Goal: Task Accomplishment & Management: Use online tool/utility

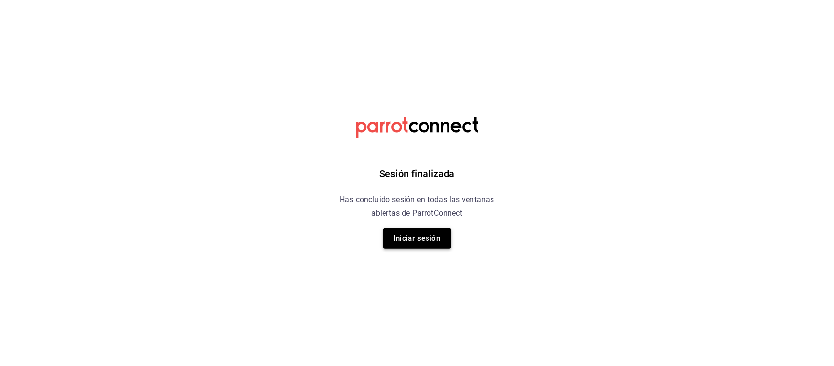
click at [425, 243] on button "Iniciar sesión" at bounding box center [417, 238] width 68 height 21
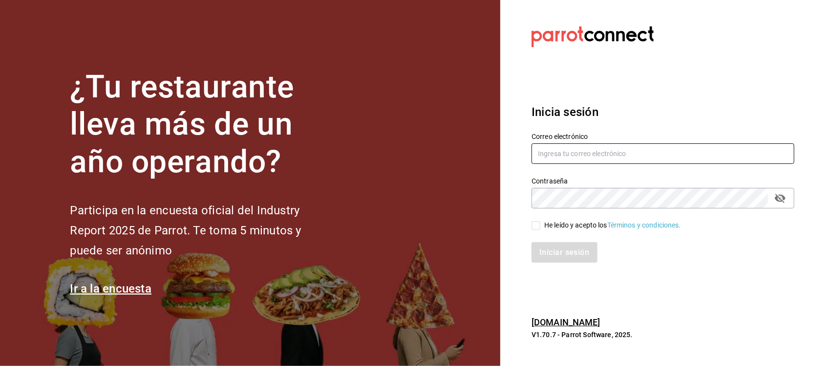
type input "[PERSON_NAME][EMAIL_ADDRESS][DOMAIN_NAME]"
click at [536, 227] on input "He leído y acepto los Términos y condiciones." at bounding box center [536, 225] width 9 height 9
checkbox input "true"
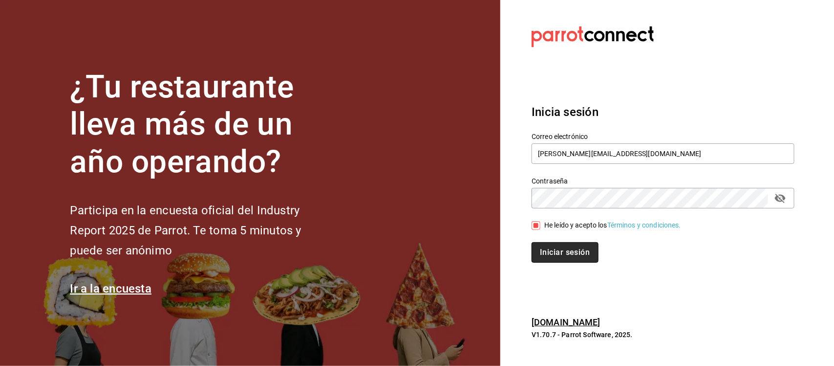
click at [550, 254] on button "Iniciar sesión" at bounding box center [565, 252] width 66 height 21
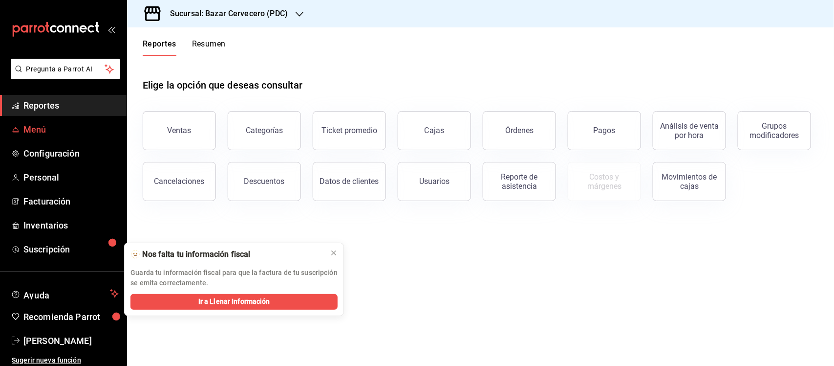
click at [57, 130] on span "Menú" at bounding box center [70, 129] width 95 height 13
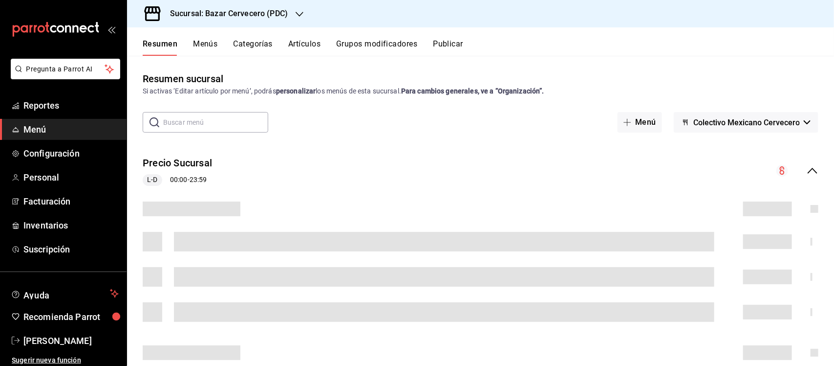
click at [313, 43] on button "Artículos" at bounding box center [304, 47] width 32 height 17
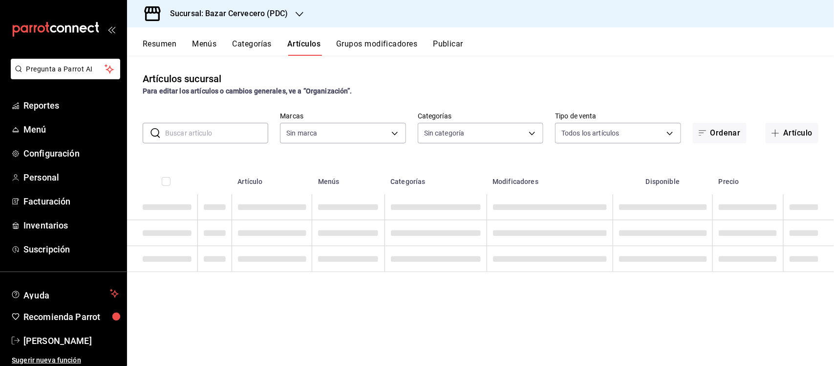
type input "0f79da63-a313-4113-8774-38cc75779f42"
click at [236, 130] on input "text" at bounding box center [216, 133] width 103 height 20
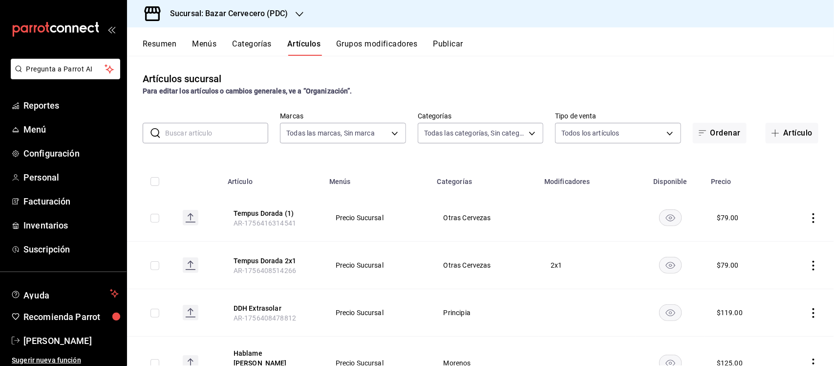
type input "6ed2e169-feeb-43b4-a8d1-1f4ed710bcb0,01e32ac7-f575-41d7-a4a4-e11d2a33e0e1,09d1e…"
click at [238, 131] on input "sh" at bounding box center [216, 133] width 103 height 20
type input "shi"
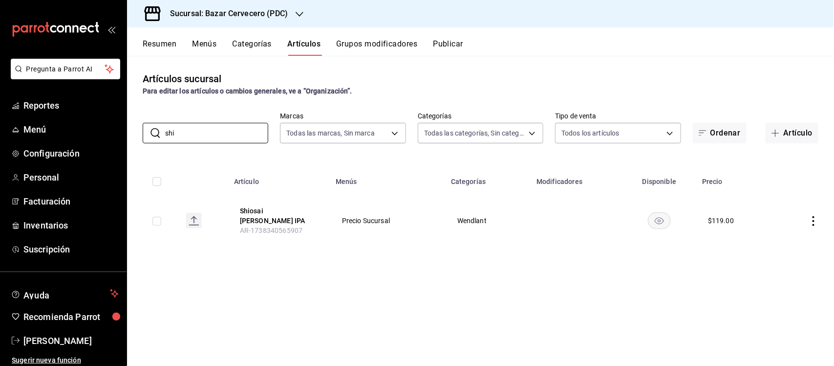
click at [815, 220] on icon "actions" at bounding box center [814, 221] width 10 height 10
click at [789, 236] on span "Editar" at bounding box center [784, 241] width 25 height 10
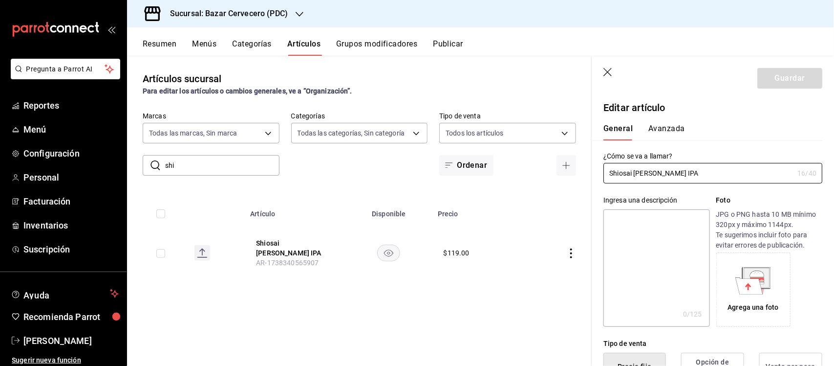
type input "$119.00"
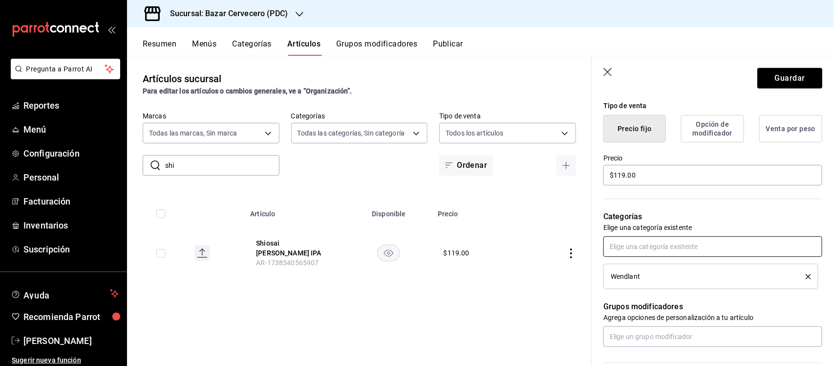
scroll to position [244, 0]
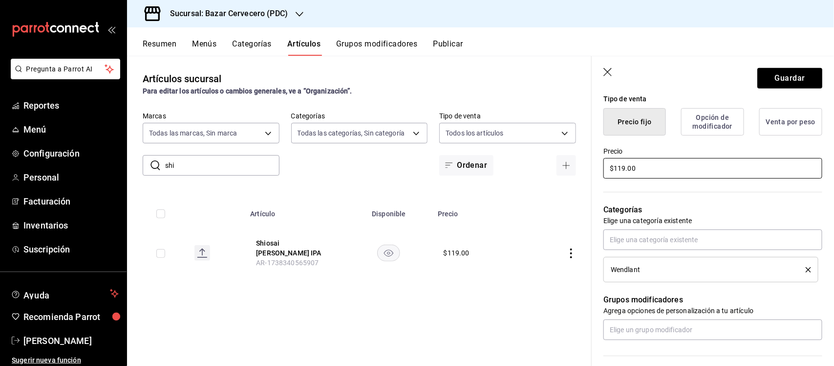
type input "Free The Waves Hazy IPA"
click at [672, 166] on input "$119.00" at bounding box center [712, 168] width 219 height 21
type input "$125.00"
click at [779, 76] on button "Guardar" at bounding box center [789, 78] width 65 height 21
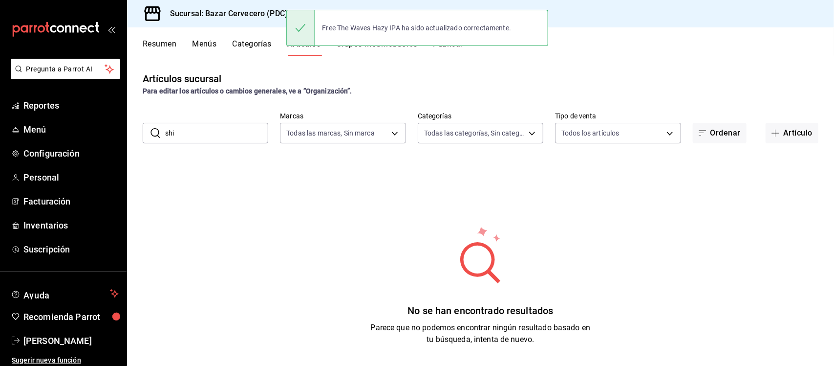
click at [220, 12] on h3 "Sucursal: Bazar Cervecero (PDC)" at bounding box center [225, 14] width 126 height 12
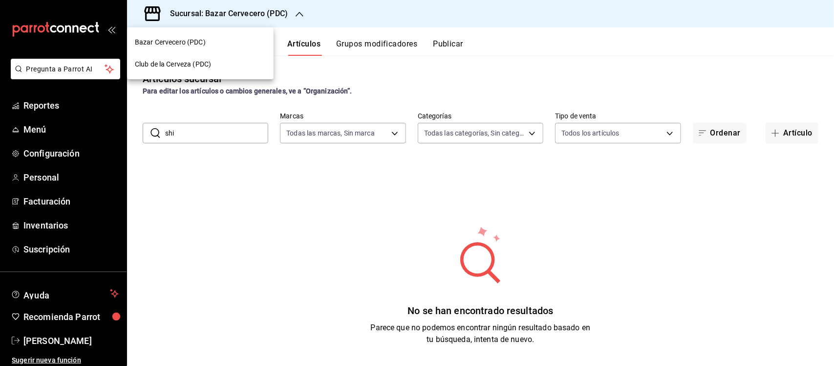
click at [196, 60] on span "Club de la Cerveza (PDC)" at bounding box center [173, 64] width 76 height 10
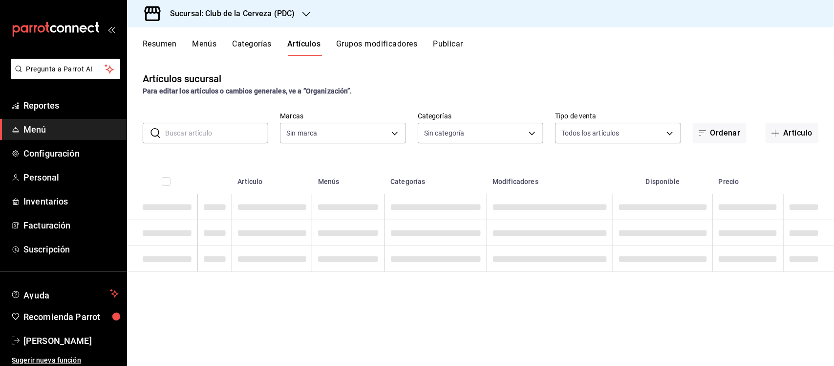
type input "55df0106-6b58-4009-a6ff-368341354358,45d8c1d5-9479-4238-aecb-adf5feb43ad5,65631…"
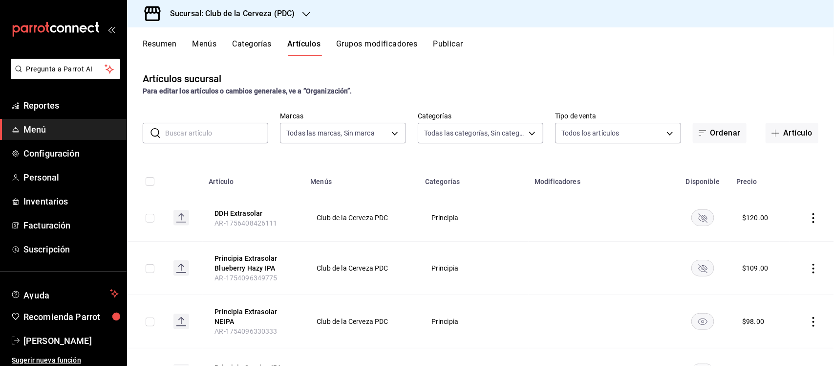
type input "fbe637ac-66ad-4202-895b-0eb83fea6a9d"
click at [242, 135] on input "text" at bounding box center [216, 133] width 103 height 20
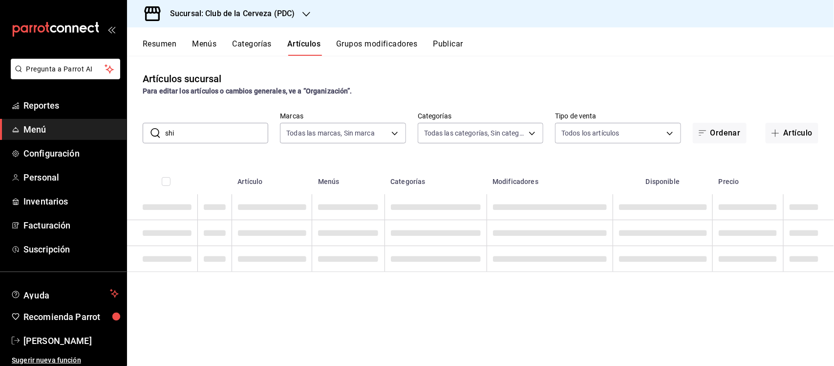
type input "shi"
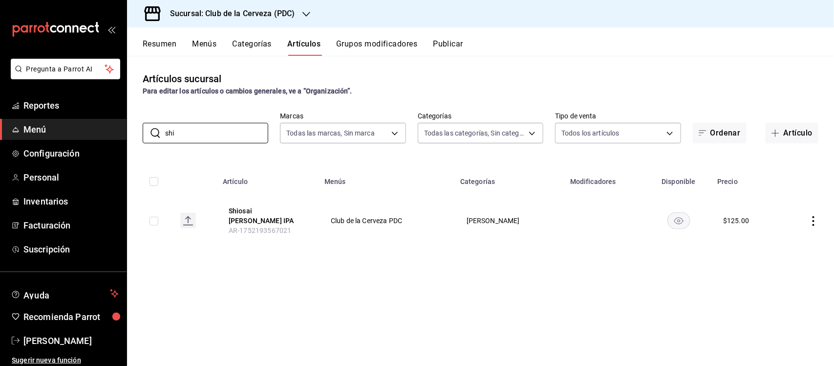
click at [815, 218] on icon "actions" at bounding box center [814, 221] width 10 height 10
click at [793, 240] on span "Editar" at bounding box center [784, 241] width 25 height 10
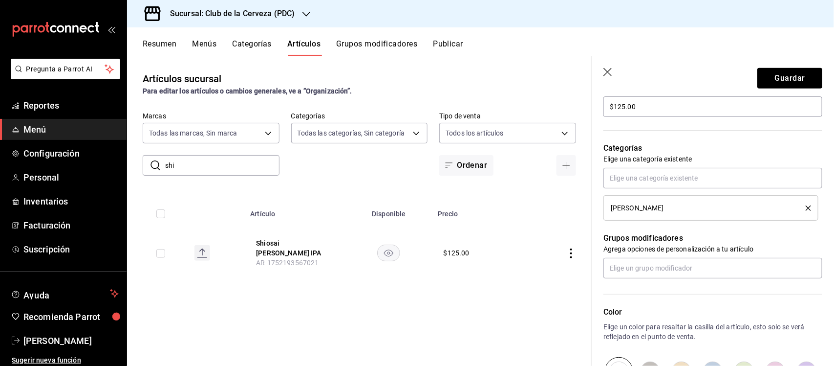
scroll to position [366, 0]
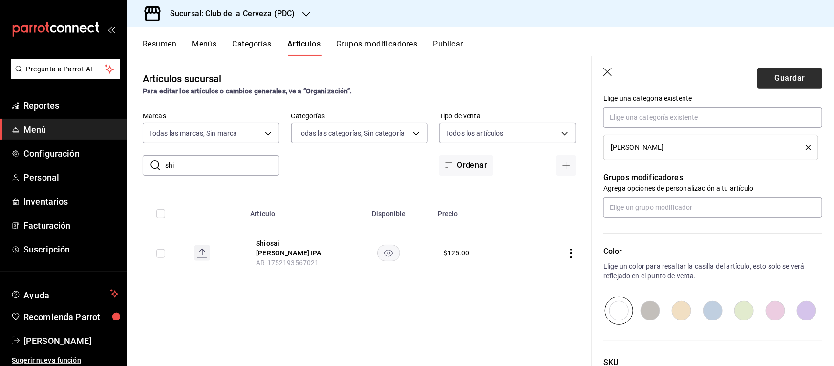
type input "Free The Waves Hazy IPA"
click at [795, 77] on button "Guardar" at bounding box center [789, 78] width 65 height 21
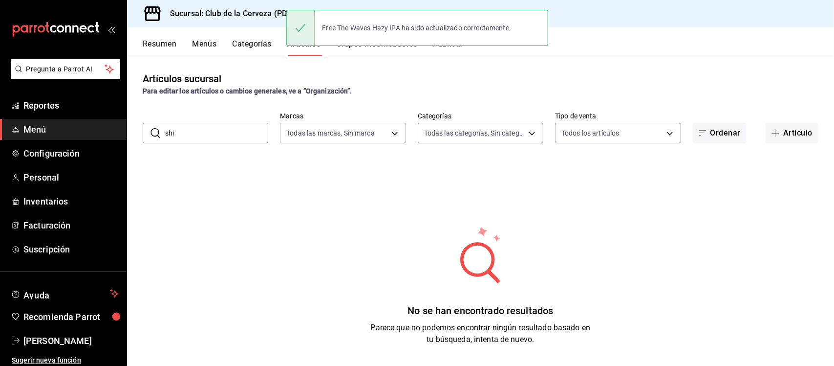
click at [86, 126] on span "Menú" at bounding box center [70, 129] width 95 height 13
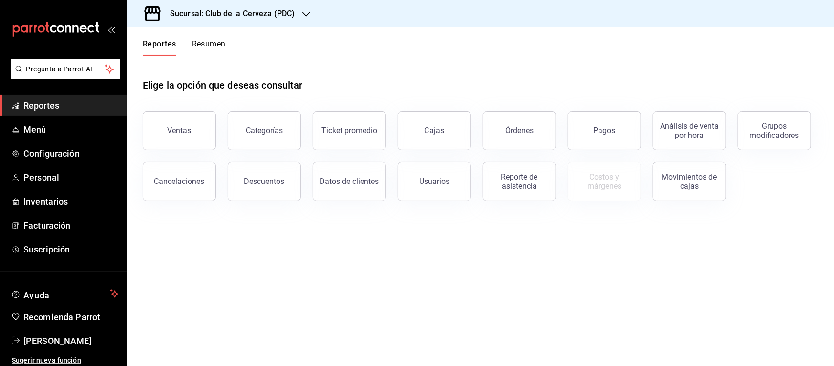
click at [260, 10] on h3 "Sucursal: Club de la Cerveza (PDC)" at bounding box center [228, 14] width 132 height 12
click at [327, 47] on div at bounding box center [417, 183] width 834 height 366
click at [308, 80] on div at bounding box center [417, 183] width 834 height 366
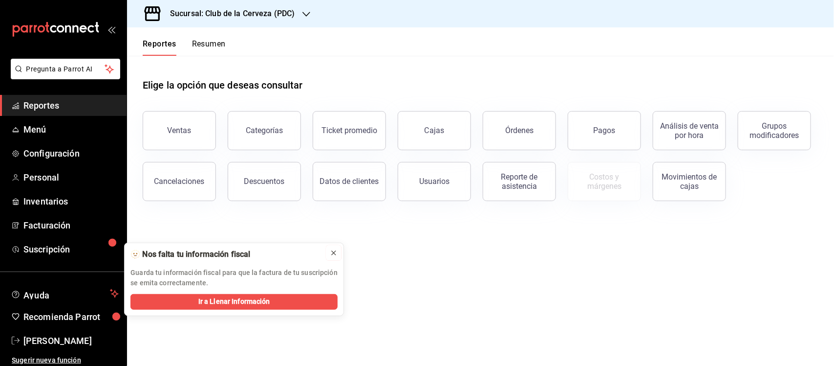
click at [331, 253] on icon at bounding box center [334, 253] width 8 height 8
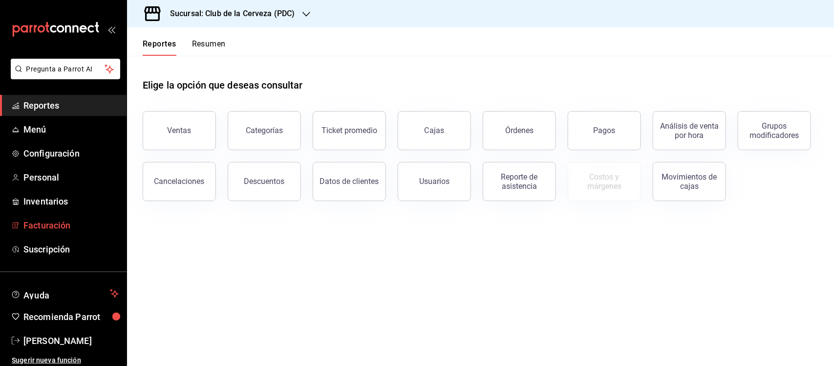
click at [58, 220] on span "Facturación" at bounding box center [70, 224] width 95 height 13
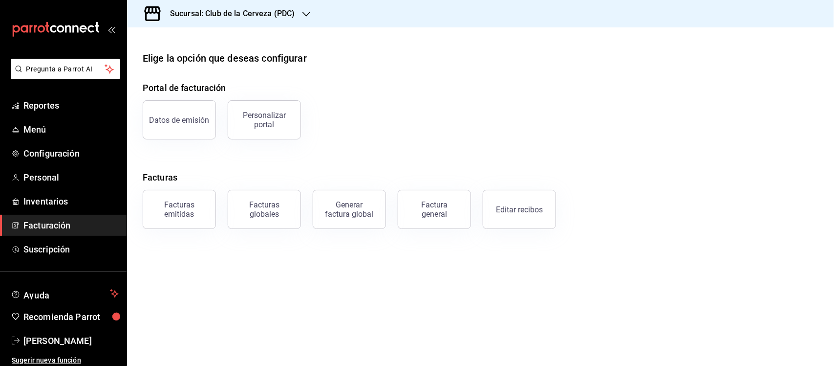
click at [342, 211] on div "Generar factura global" at bounding box center [349, 209] width 49 height 19
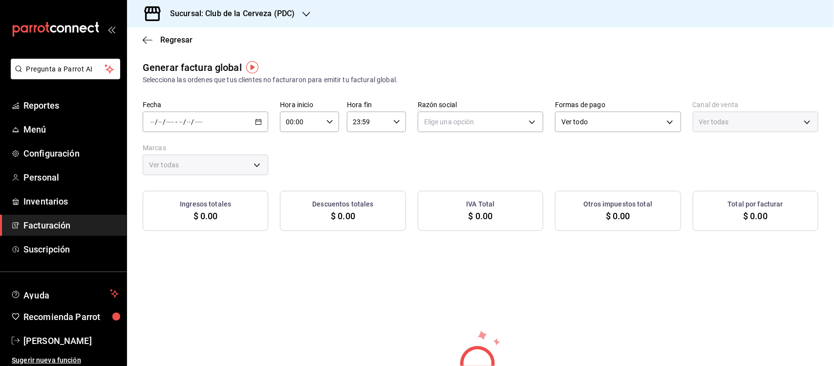
type input "PARROT,UBER_EATS,RAPPI,DIDI_FOOD,ONLINE"
click at [259, 121] on \(Stroke\) "button" at bounding box center [259, 121] width 6 height 5
click at [213, 157] on li "Rango de fechas" at bounding box center [188, 151] width 91 height 22
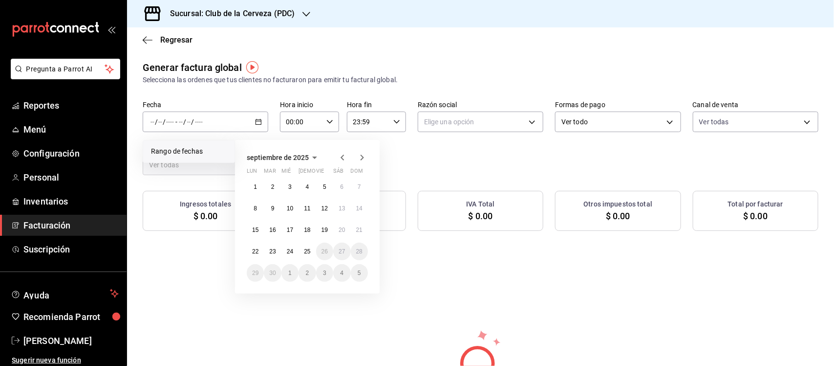
click at [342, 157] on icon "button" at bounding box center [342, 157] width 3 height 6
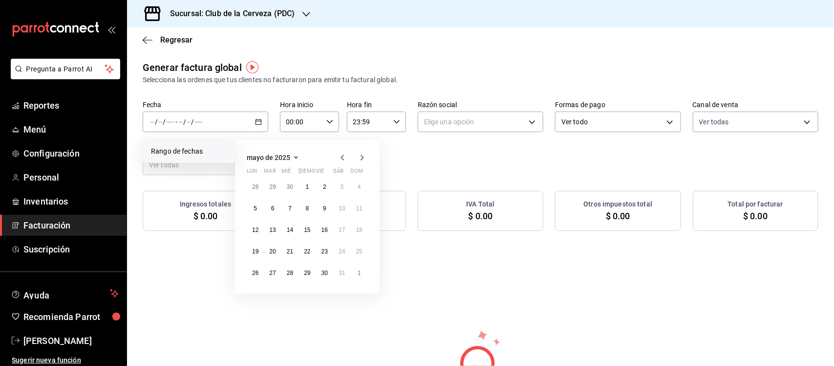
click at [342, 157] on icon "button" at bounding box center [342, 157] width 3 height 6
click at [341, 157] on icon "button" at bounding box center [343, 157] width 12 height 12
click at [363, 159] on icon "button" at bounding box center [362, 157] width 12 height 12
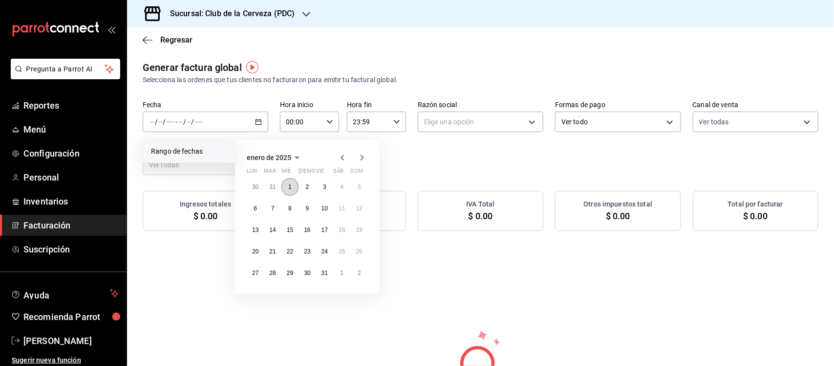
click at [290, 185] on abbr "1" at bounding box center [289, 186] width 3 height 7
click at [363, 159] on icon "button" at bounding box center [362, 157] width 12 height 12
click at [362, 158] on icon "button" at bounding box center [362, 157] width 12 height 12
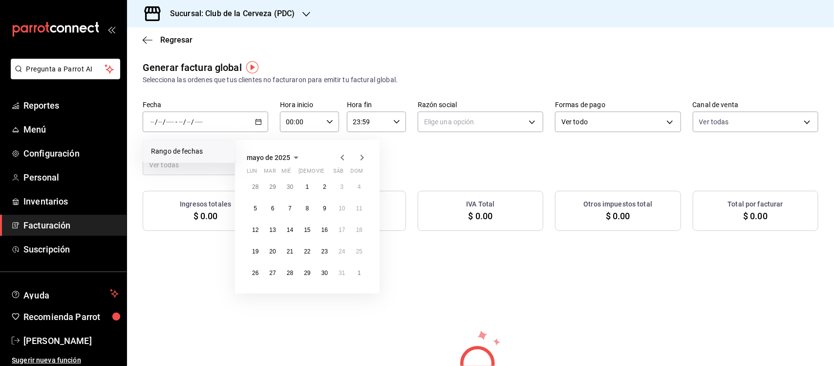
click at [360, 155] on icon "button" at bounding box center [362, 157] width 12 height 12
click at [363, 155] on icon "button" at bounding box center [362, 157] width 12 height 12
click at [311, 250] on button "25" at bounding box center [307, 251] width 17 height 18
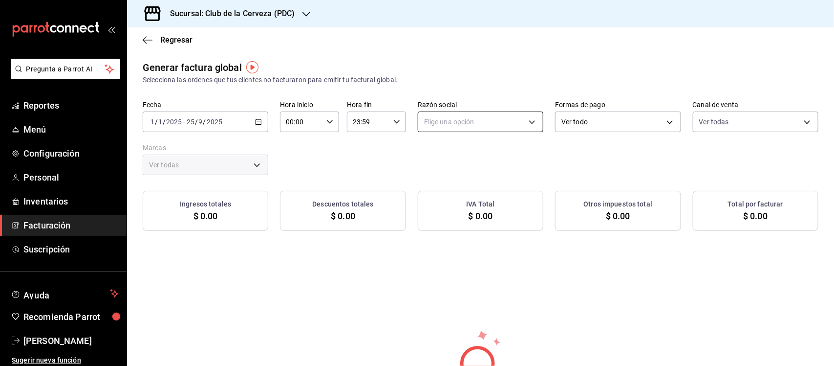
click at [512, 124] on body "Pregunta a Parrot AI Reportes Menú Configuración Personal Inventarios Facturaci…" at bounding box center [417, 183] width 834 height 366
click at [502, 171] on li "MIGUEL ADELMO ANTONIUCCI" at bounding box center [475, 171] width 123 height 18
type input "86b7e133-7842-4def-bbab-6e511cbfa89a"
type input "fbe637ac-66ad-4202-895b-0eb83fea6a9d"
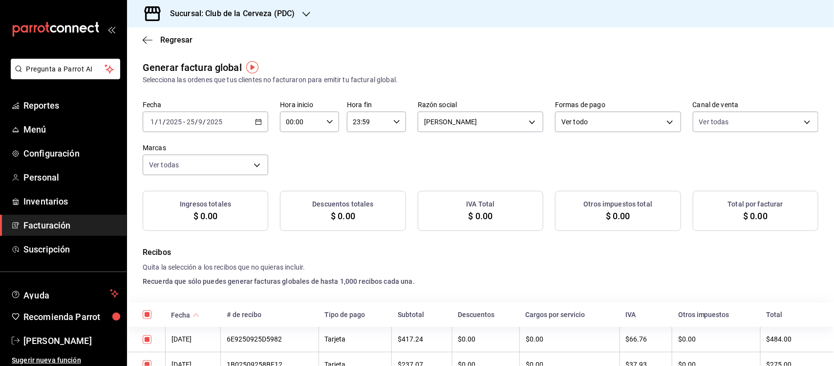
checkbox input "true"
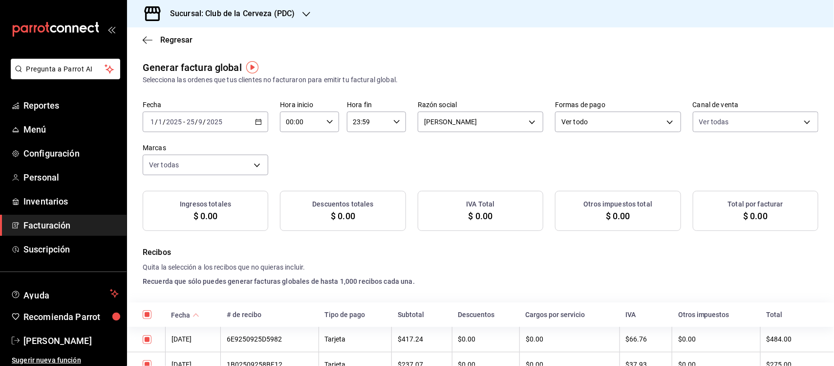
checkbox input "true"
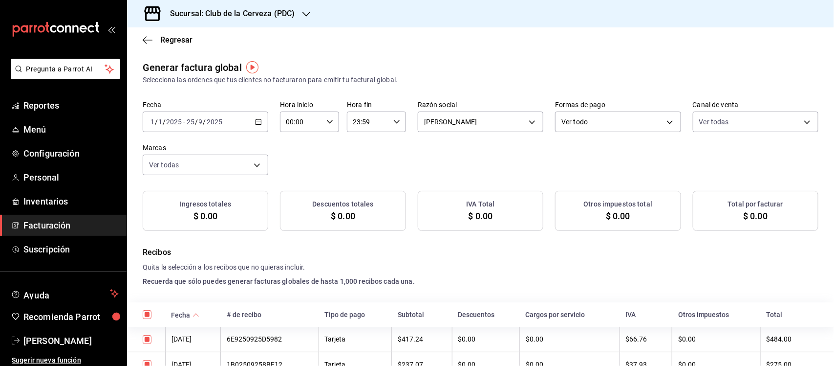
checkbox input "true"
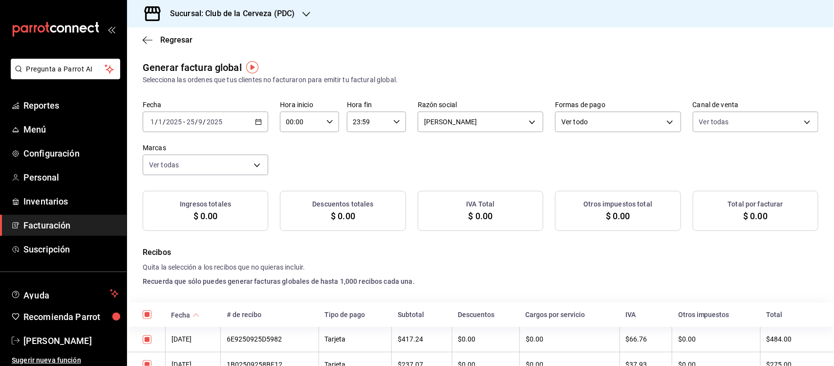
checkbox input "true"
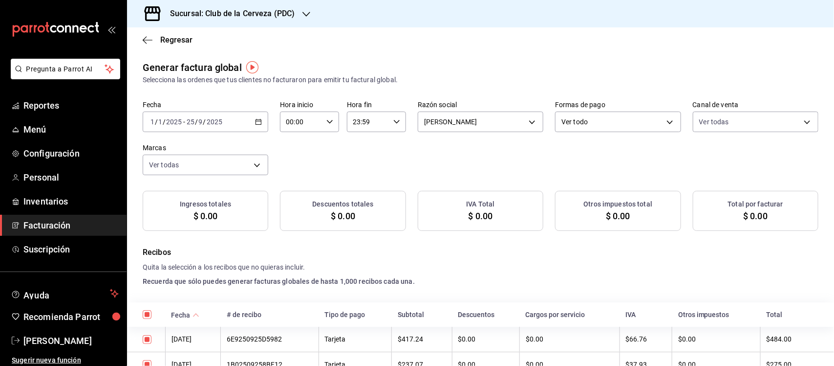
checkbox input "true"
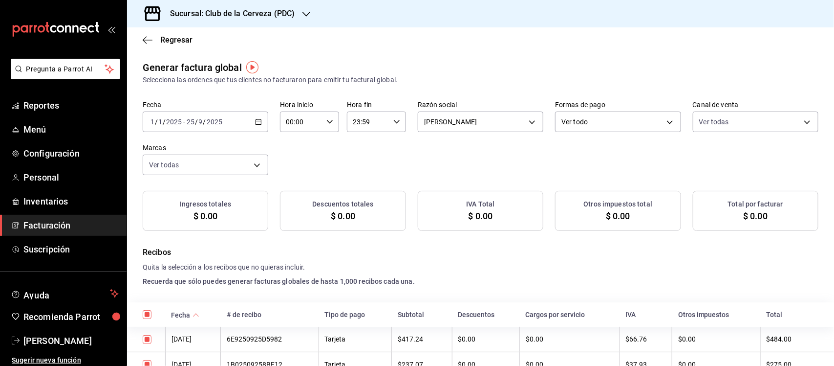
checkbox input "true"
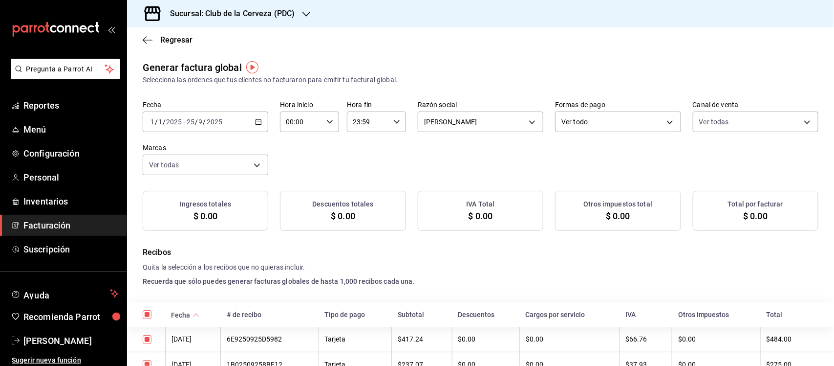
checkbox input "true"
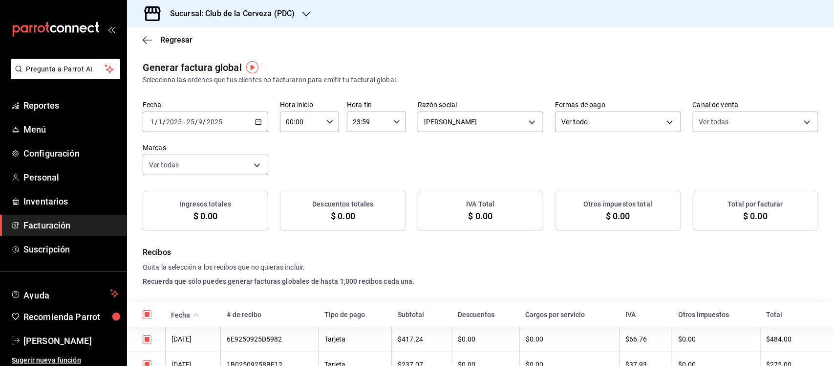
checkbox input "true"
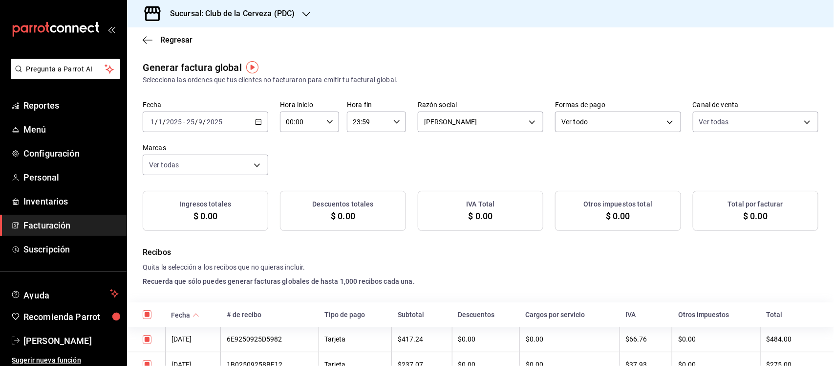
checkbox input "true"
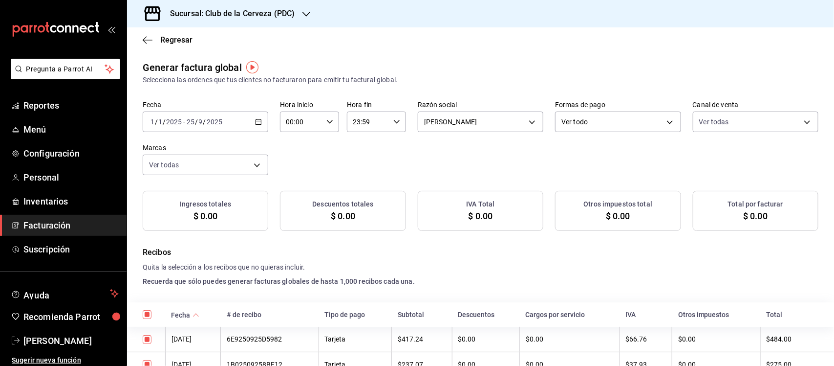
checkbox input "true"
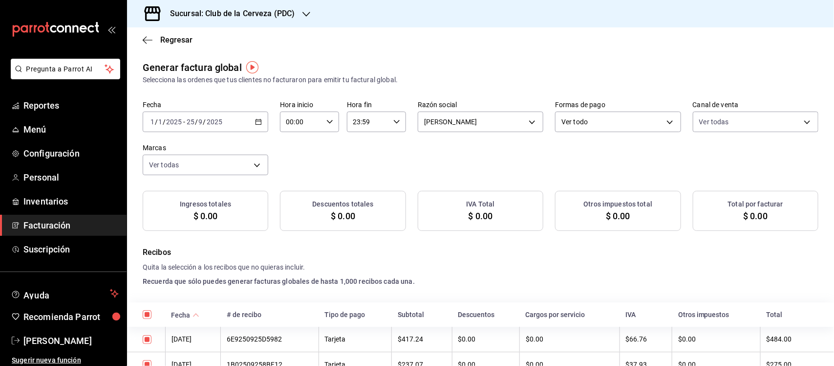
checkbox input "true"
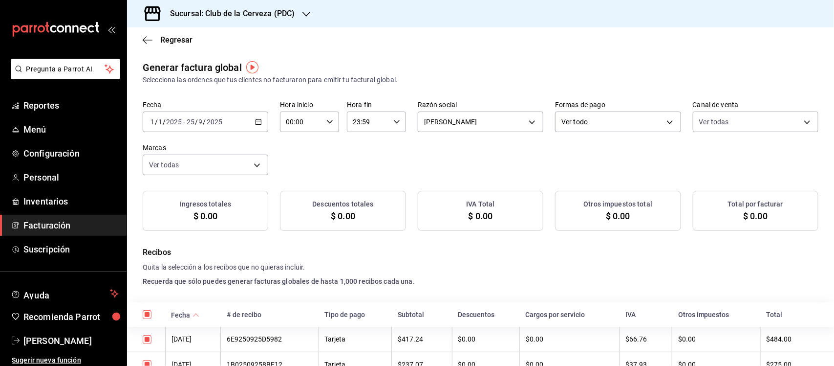
checkbox input "true"
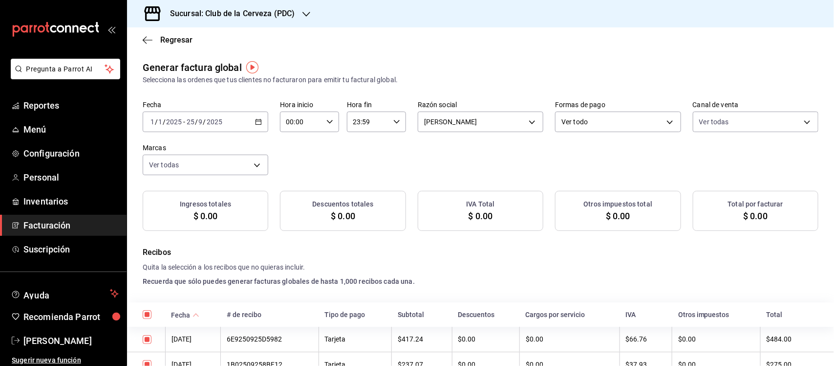
checkbox input "true"
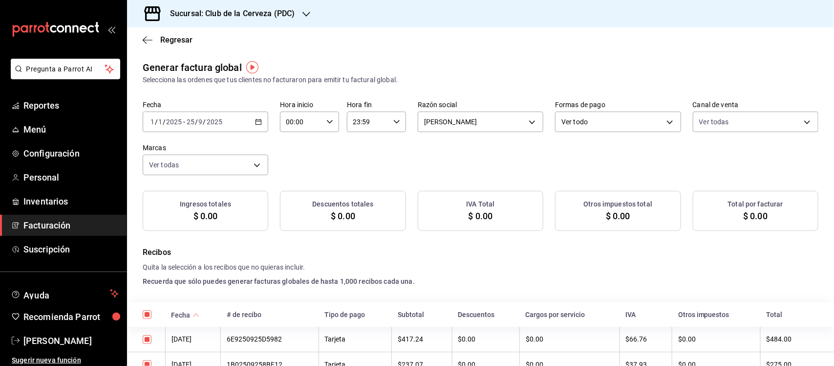
checkbox input "true"
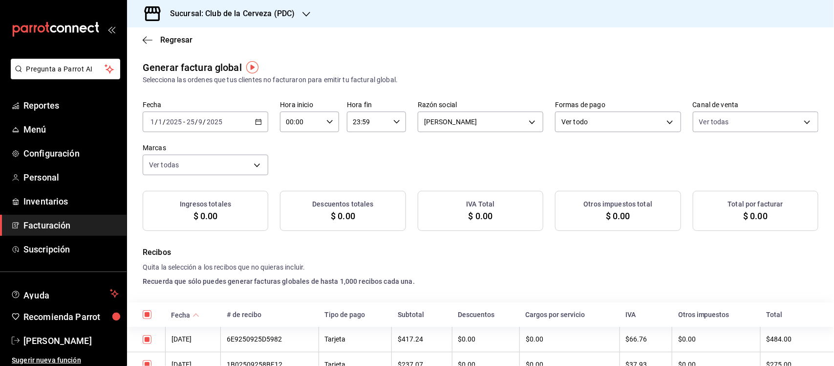
checkbox input "true"
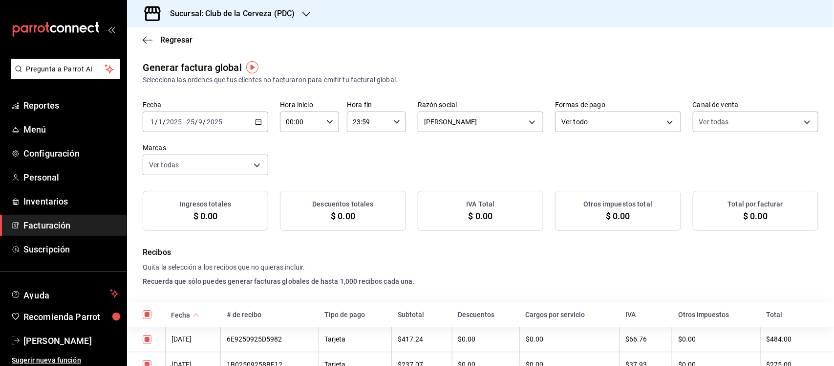
checkbox input "true"
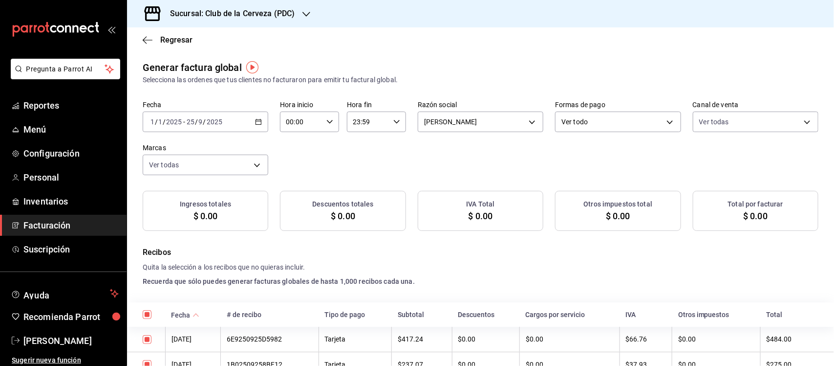
checkbox input "true"
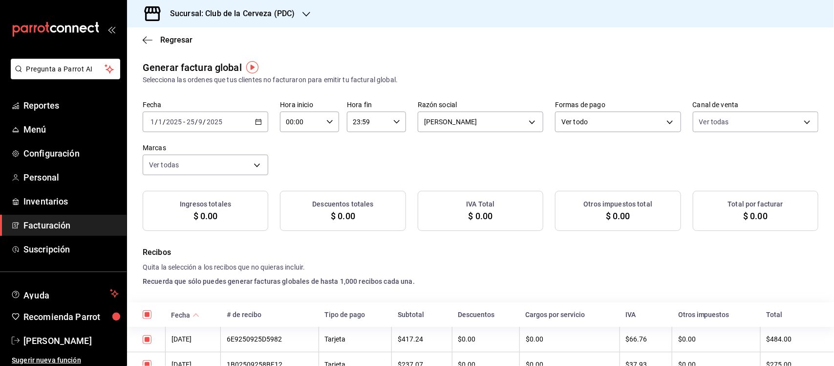
checkbox input "true"
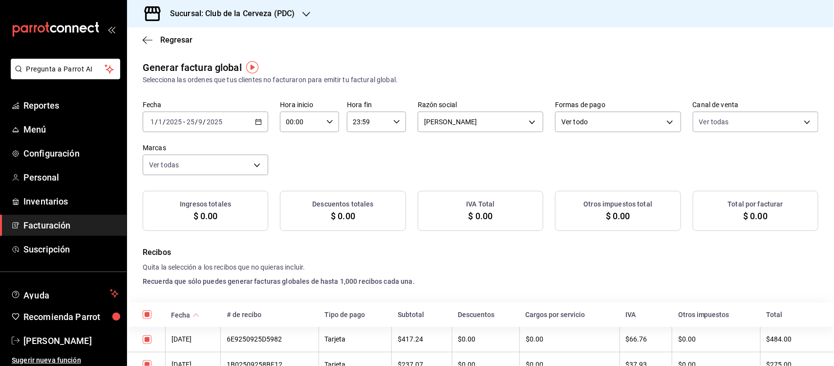
checkbox input "true"
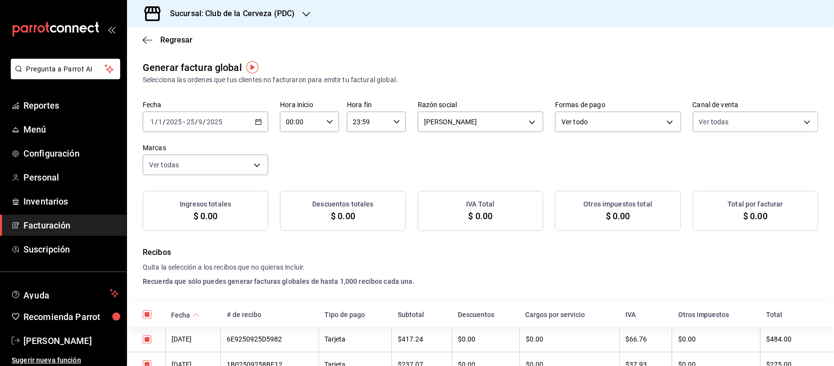
checkbox input "true"
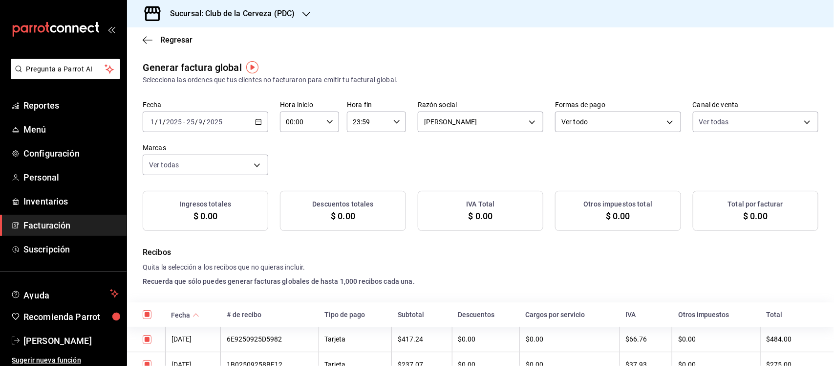
checkbox input "true"
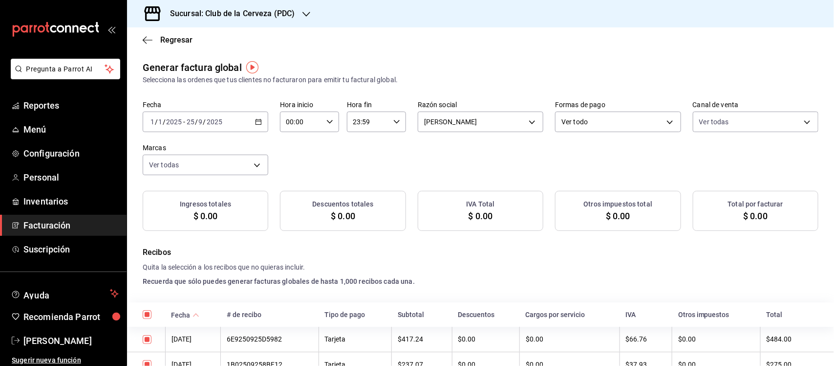
checkbox input "true"
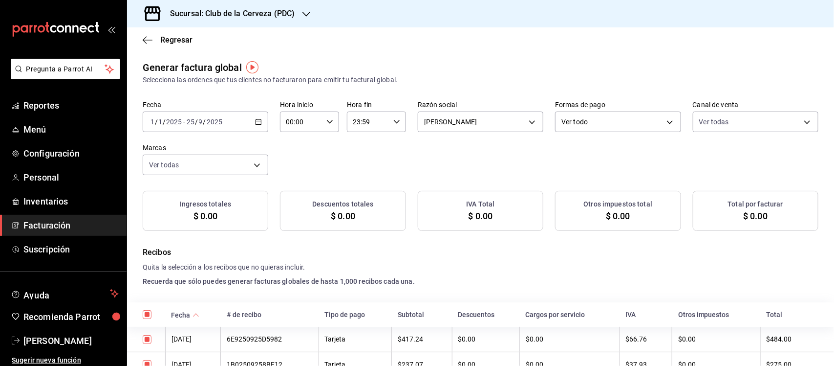
checkbox input "true"
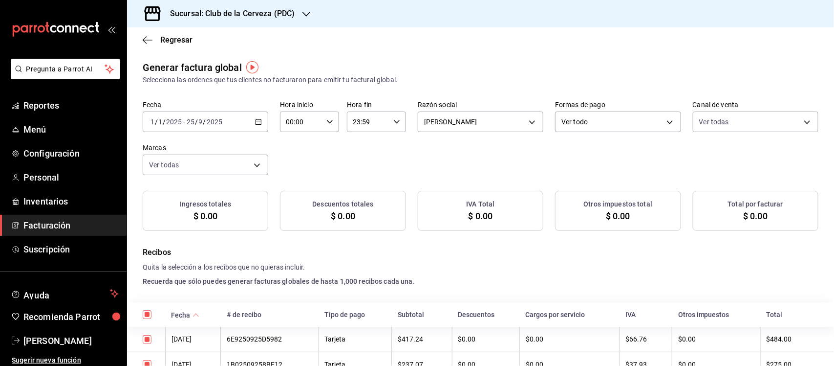
checkbox input "true"
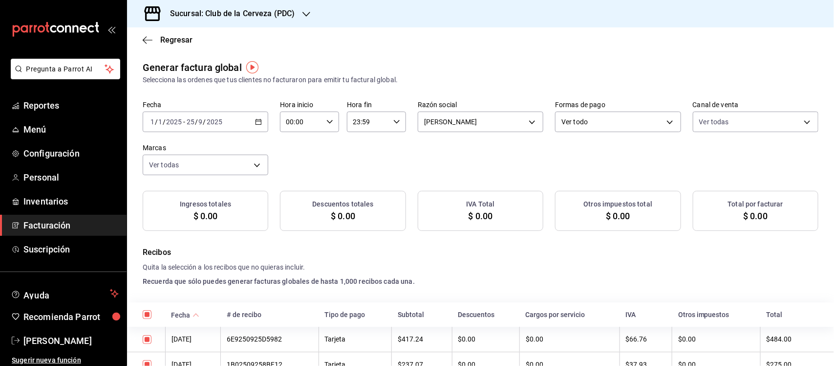
checkbox input "true"
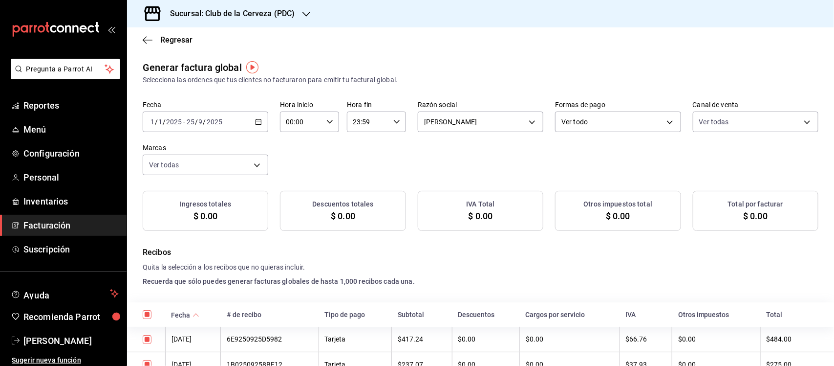
checkbox input "true"
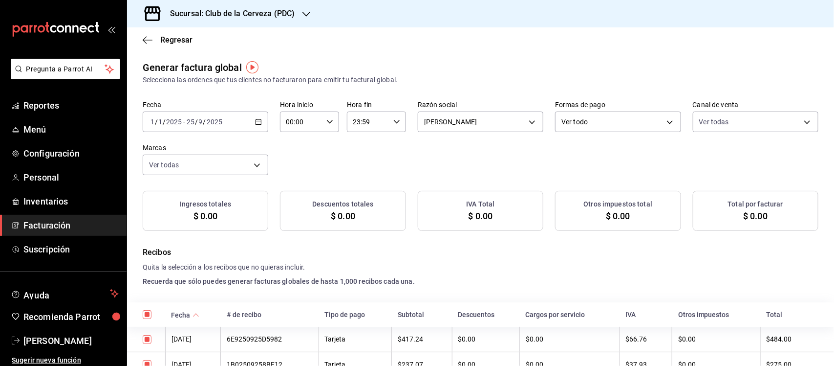
checkbox input "true"
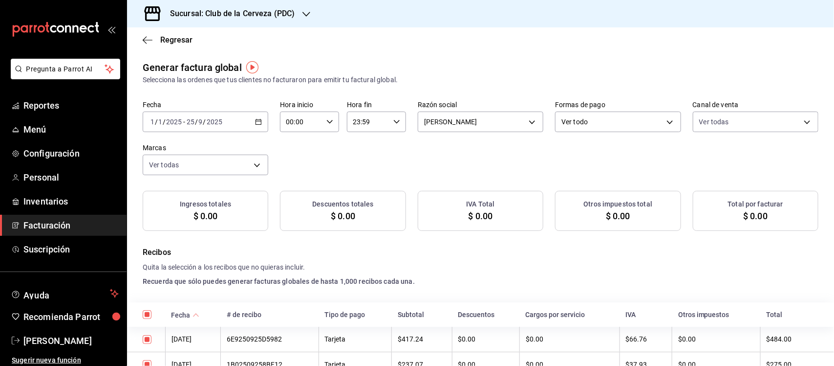
checkbox input "true"
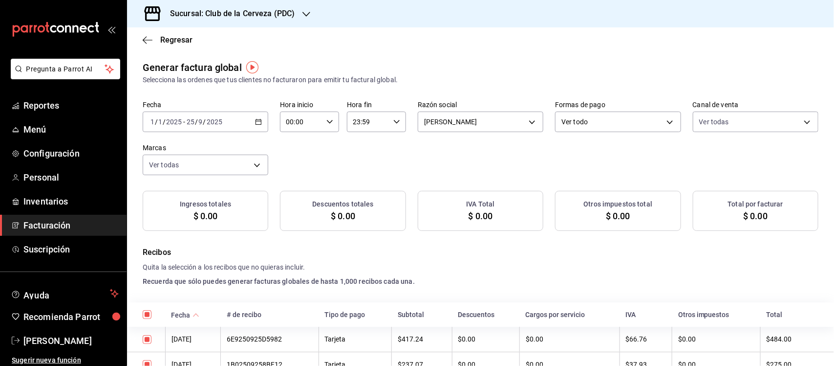
checkbox input "true"
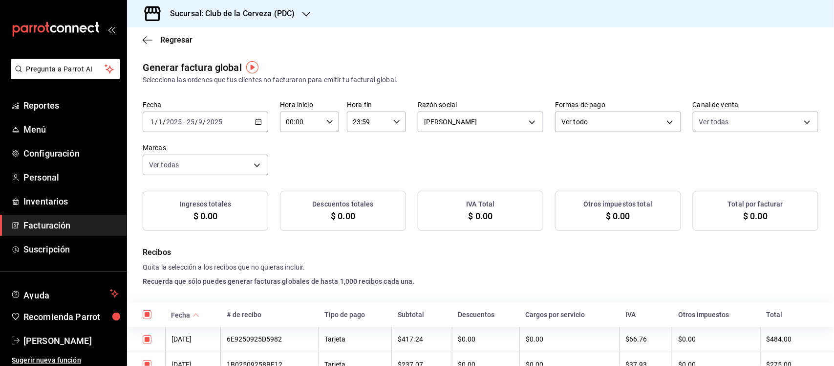
checkbox input "true"
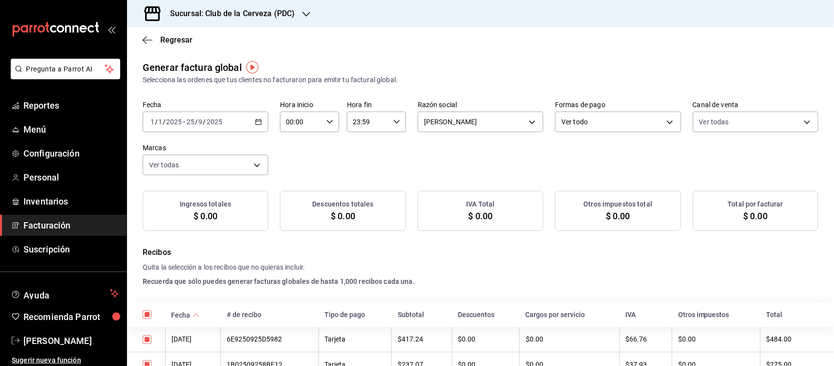
checkbox input "true"
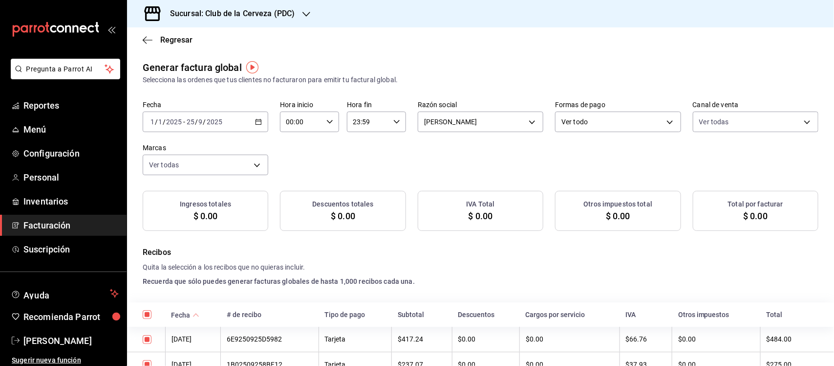
checkbox input "true"
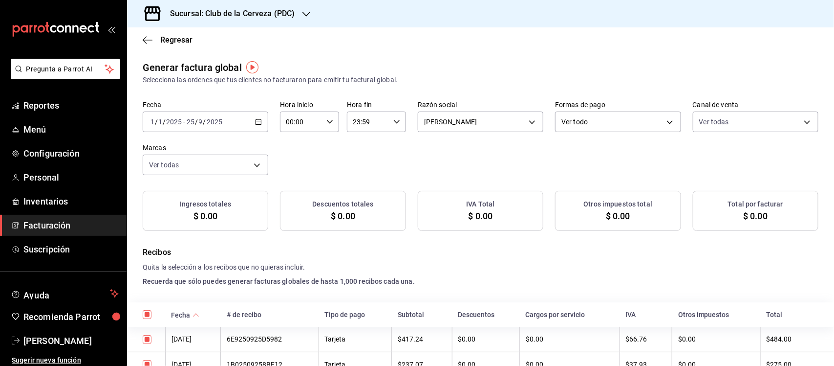
checkbox input "true"
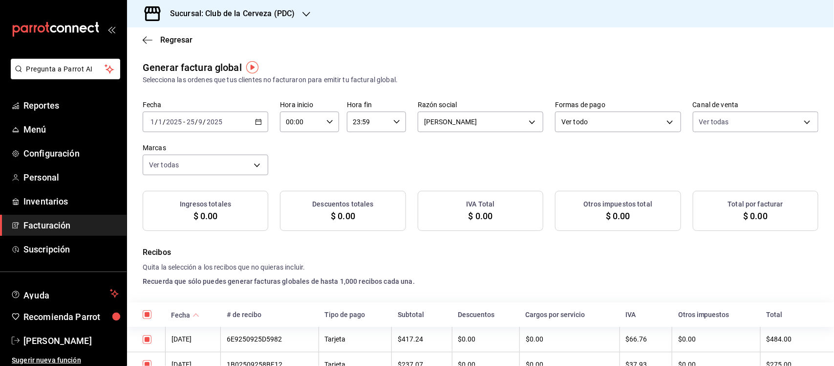
checkbox input "true"
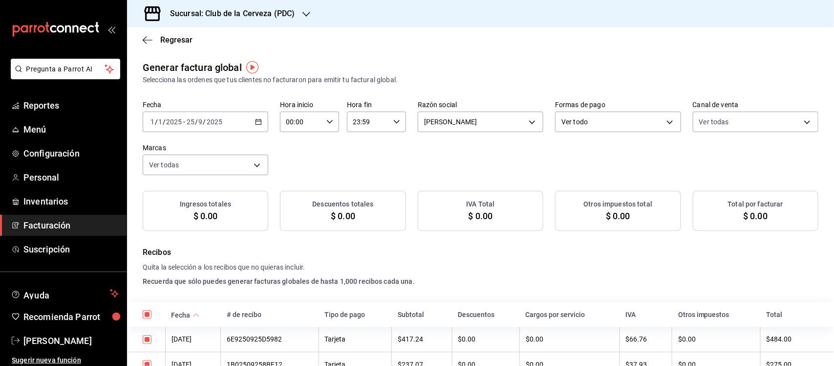
checkbox input "true"
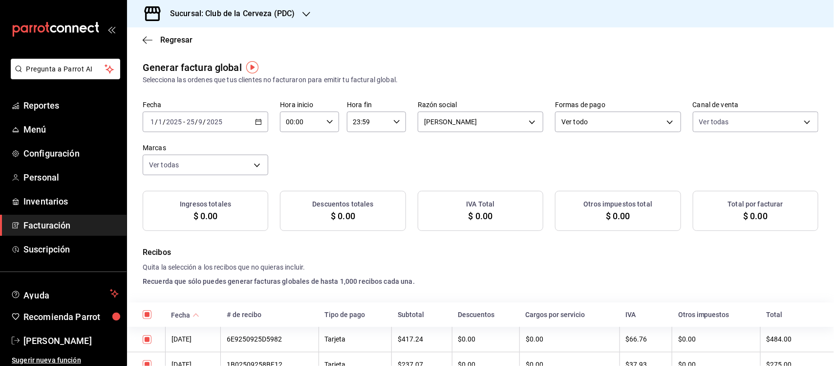
checkbox input "true"
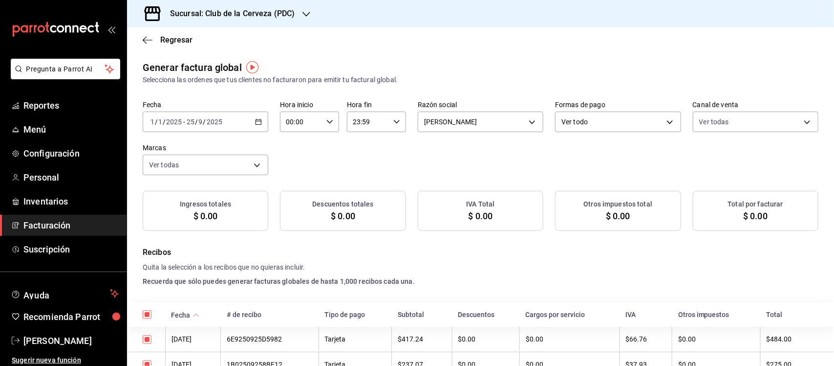
checkbox input "true"
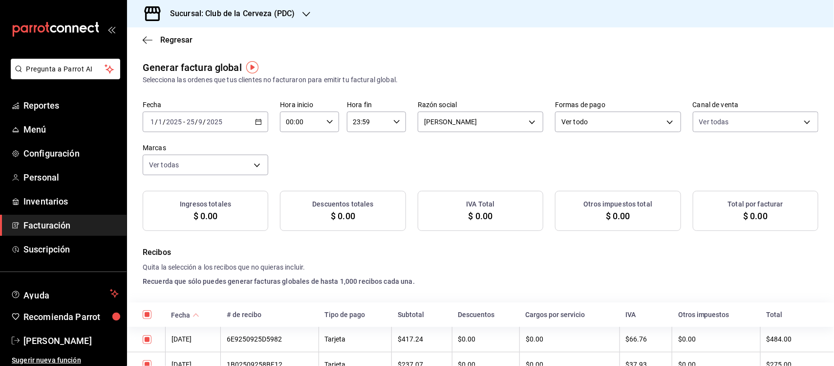
checkbox input "true"
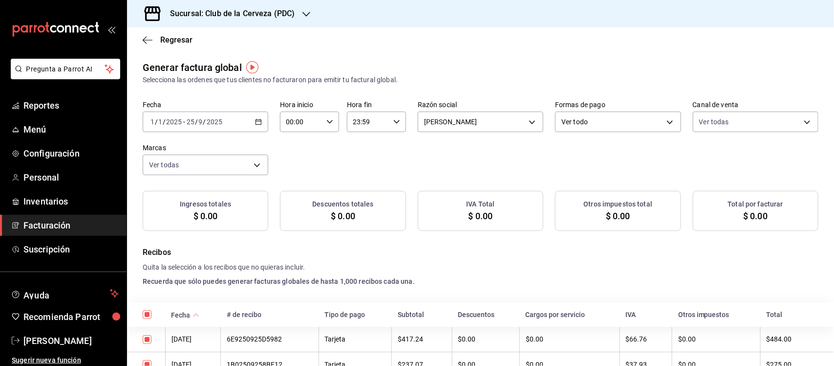
checkbox input "true"
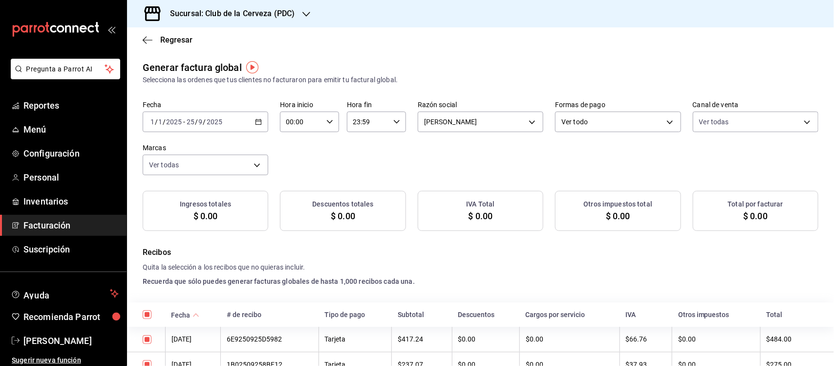
checkbox input "true"
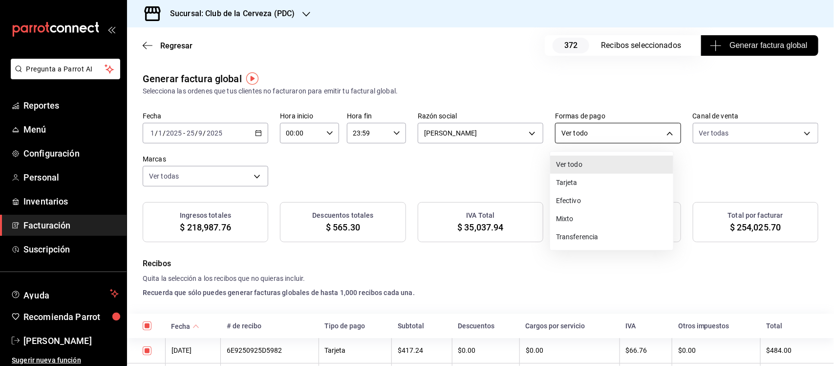
click at [602, 128] on body "Pregunta a Parrot AI Reportes Menú Configuración Personal Inventarios Facturaci…" at bounding box center [417, 183] width 834 height 366
click at [603, 218] on li "Mixto" at bounding box center [611, 219] width 123 height 18
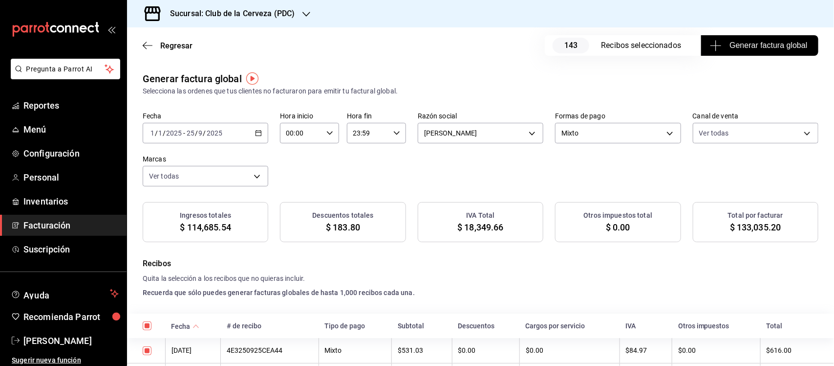
click at [270, 10] on h3 "Sucursal: Club de la Cerveza (PDC)" at bounding box center [228, 14] width 132 height 12
click at [246, 42] on div "Bazar Cervecero (PDC)" at bounding box center [200, 42] width 131 height 10
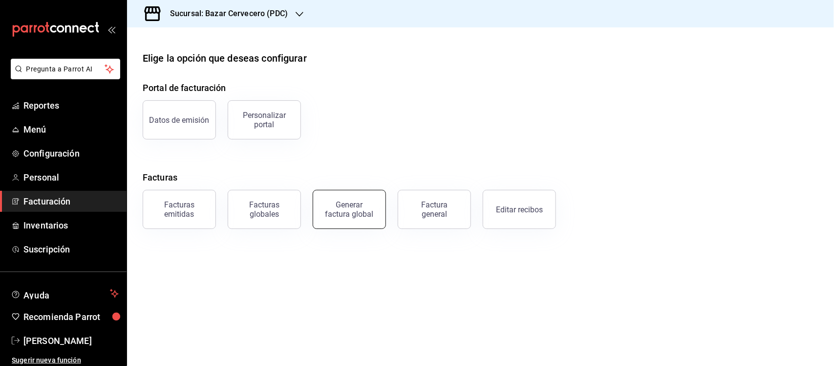
click at [347, 208] on div "Generar factura global" at bounding box center [349, 209] width 49 height 19
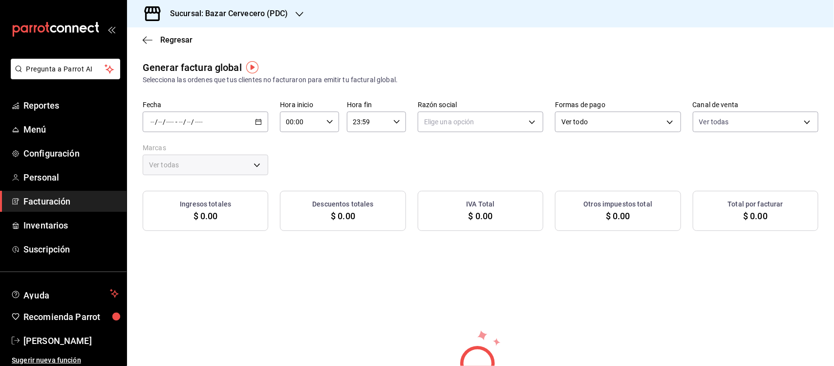
click at [256, 122] on icon "button" at bounding box center [258, 121] width 7 height 7
click at [201, 147] on span "Rango de fechas" at bounding box center [189, 151] width 76 height 10
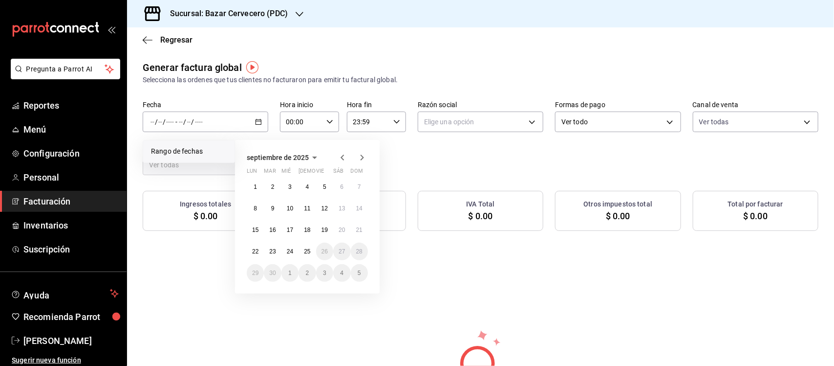
click at [312, 156] on icon "button" at bounding box center [315, 157] width 12 height 12
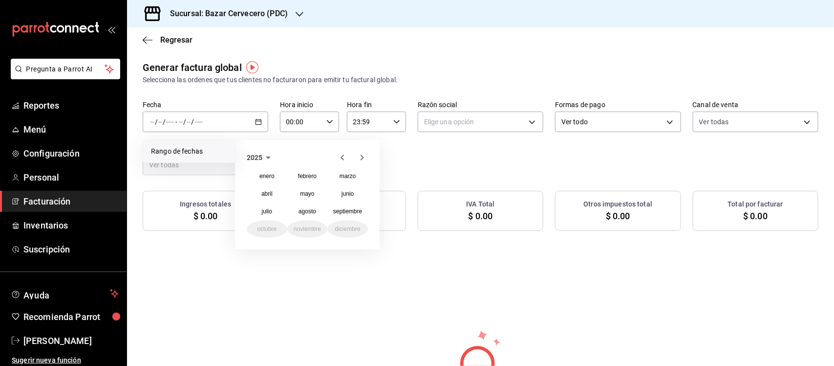
click at [269, 154] on icon "button" at bounding box center [268, 157] width 12 height 12
click at [272, 190] on button "2024" at bounding box center [267, 194] width 41 height 18
click at [279, 172] on button "enero" at bounding box center [267, 176] width 41 height 18
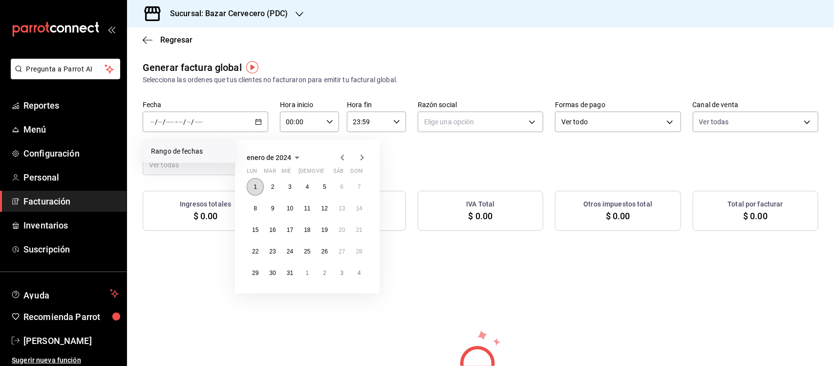
click at [260, 182] on button "1" at bounding box center [255, 187] width 17 height 18
click at [365, 155] on icon "button" at bounding box center [362, 157] width 12 height 12
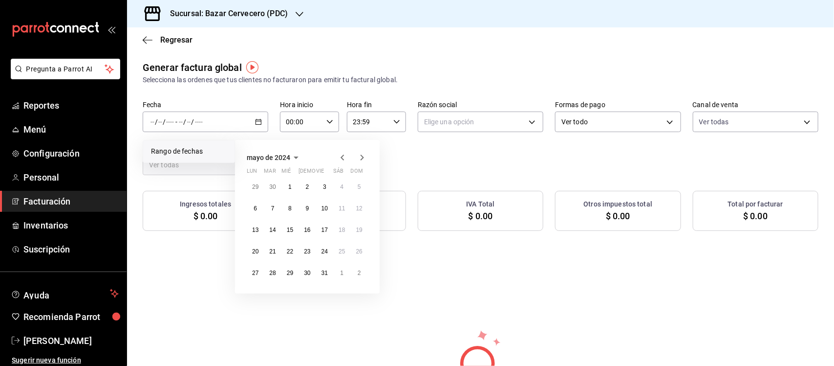
click at [363, 155] on icon "button" at bounding box center [362, 157] width 12 height 12
click at [362, 156] on icon "button" at bounding box center [362, 157] width 3 height 6
click at [362, 157] on icon "button" at bounding box center [362, 159] width 12 height 12
click at [362, 157] on icon "button" at bounding box center [362, 157] width 12 height 12
click at [360, 158] on icon "button" at bounding box center [362, 157] width 12 height 12
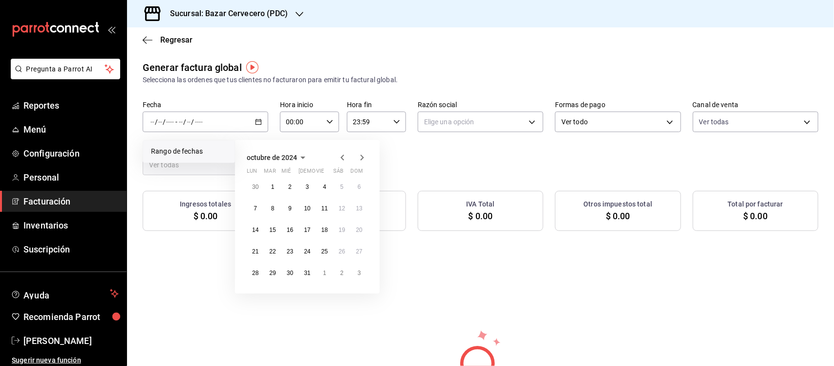
click at [361, 157] on icon "button" at bounding box center [362, 157] width 12 height 12
click at [361, 158] on icon "button" at bounding box center [362, 157] width 12 height 12
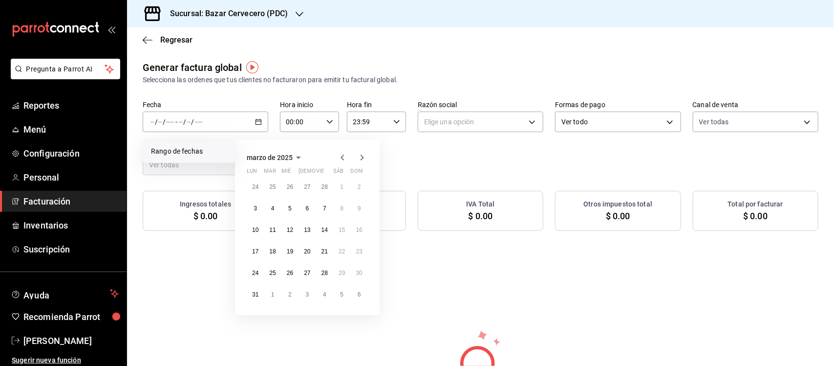
click at [361, 158] on icon "button" at bounding box center [362, 157] width 12 height 12
click at [363, 157] on icon "button" at bounding box center [362, 157] width 12 height 12
click at [363, 157] on icon "button" at bounding box center [362, 157] width 3 height 6
click at [363, 157] on icon "button" at bounding box center [362, 159] width 3 height 6
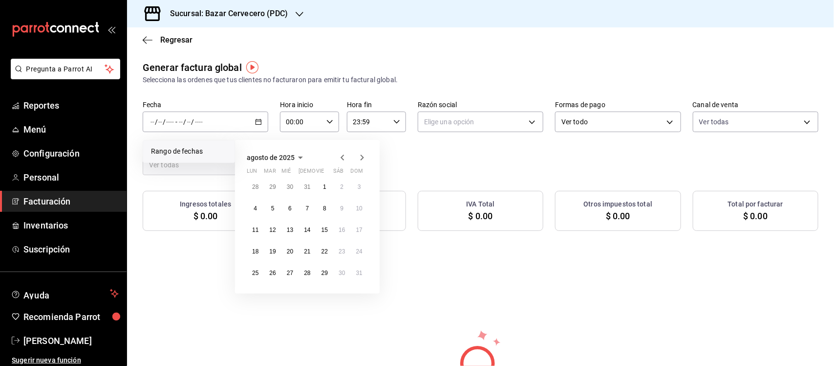
click at [363, 158] on icon "button" at bounding box center [362, 157] width 3 height 6
click at [307, 248] on abbr "25" at bounding box center [307, 251] width 6 height 7
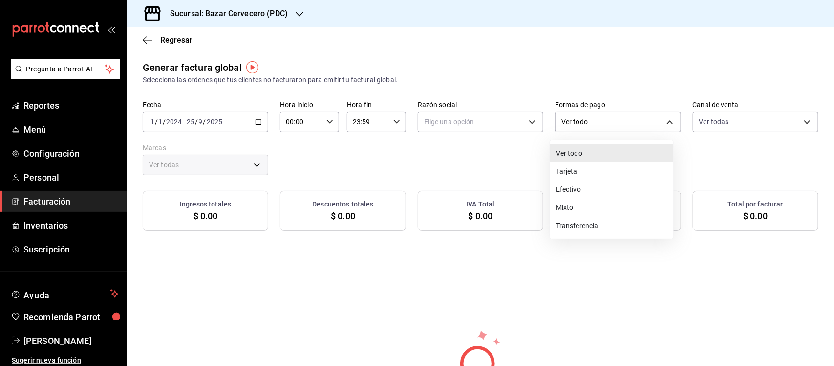
click at [612, 118] on body "Pregunta a Parrot AI Reportes Menú Configuración Personal Facturación Inventari…" at bounding box center [417, 183] width 834 height 366
click at [600, 203] on li "Mixto" at bounding box center [611, 207] width 123 height 18
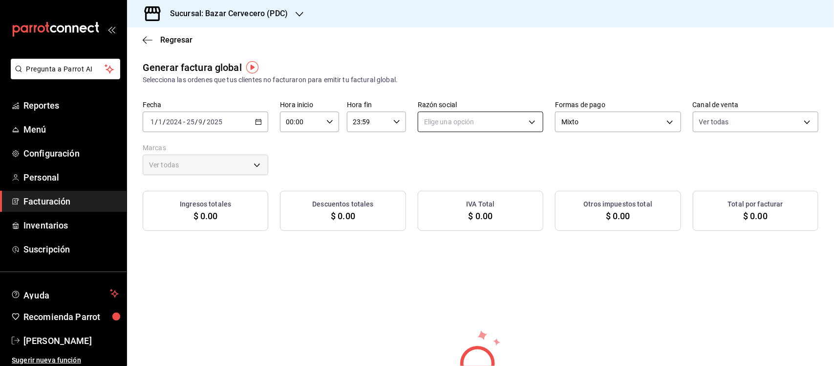
click at [529, 121] on body "Pregunta a Parrot AI Reportes Menú Configuración Personal Facturación Inventari…" at bounding box center [417, 183] width 834 height 366
click at [500, 172] on li "BAZAR CERVECERO" at bounding box center [475, 171] width 123 height 18
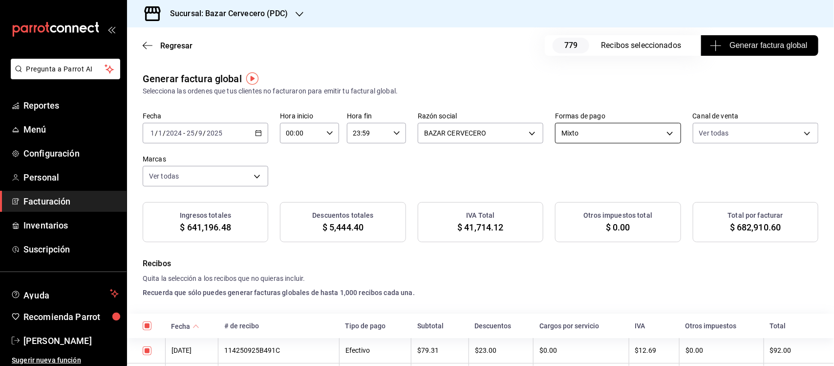
click at [632, 136] on body "Pregunta a Parrot AI Reportes Menú Configuración Personal Facturación Inventari…" at bounding box center [417, 183] width 834 height 366
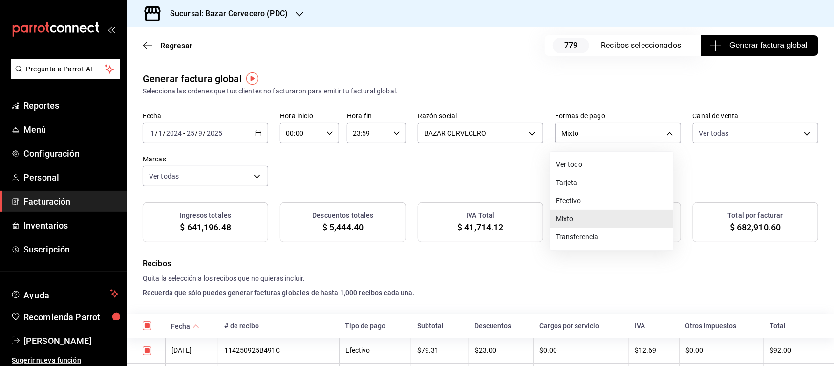
click at [587, 216] on li "Mixto" at bounding box center [611, 219] width 123 height 18
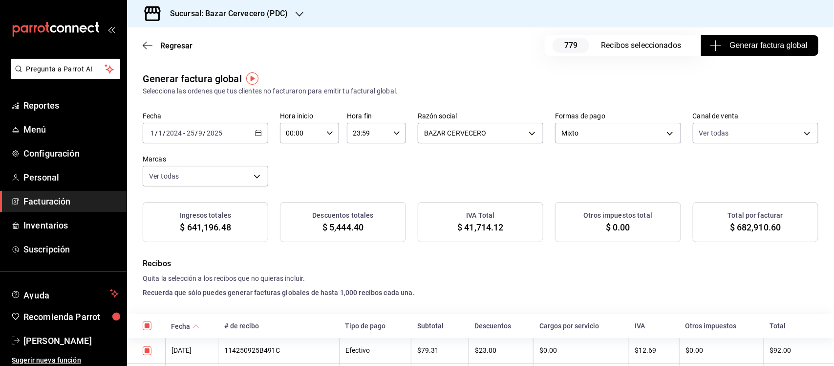
click at [531, 279] on h4 "Quita la selección a los recibos que no quieras incluir." at bounding box center [481, 278] width 676 height 10
click at [259, 134] on \(Stroke\) "button" at bounding box center [259, 132] width 6 height 5
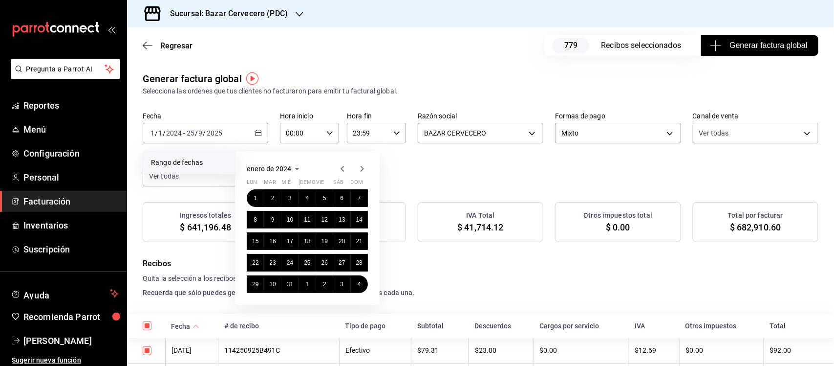
click at [449, 165] on div "Fecha 2024-01-01 1 / 1 / 2024 - 2025-09-25 25 / 9 / 2025 Rango de fechas enero …" at bounding box center [481, 149] width 676 height 74
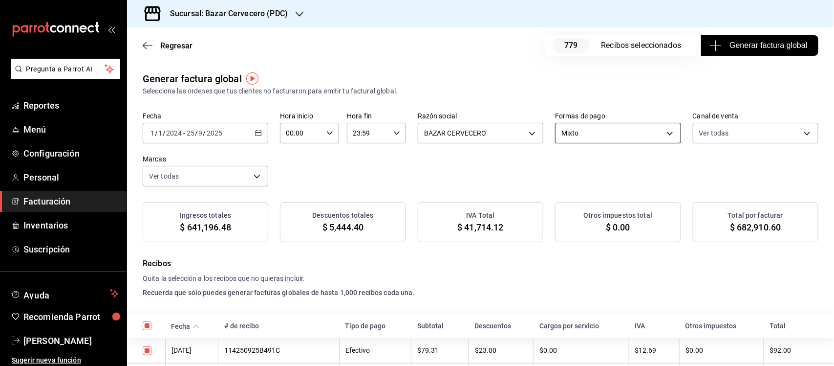
click at [581, 133] on body "Pregunta a Parrot AI Reportes Menú Configuración Personal Facturación Inventari…" at bounding box center [417, 183] width 834 height 366
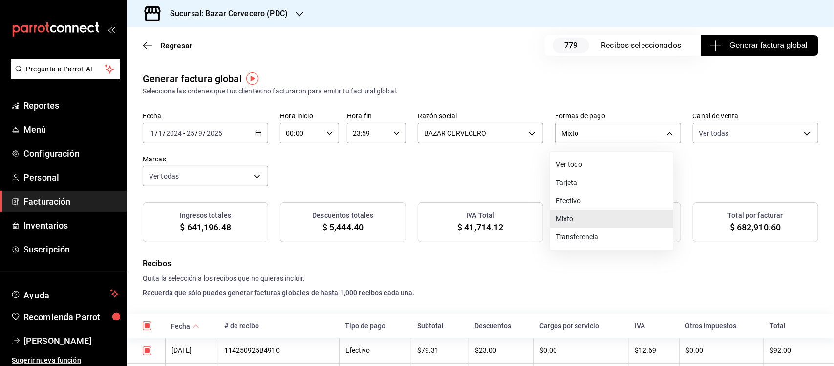
click at [585, 168] on li "Ver todo" at bounding box center [611, 164] width 123 height 18
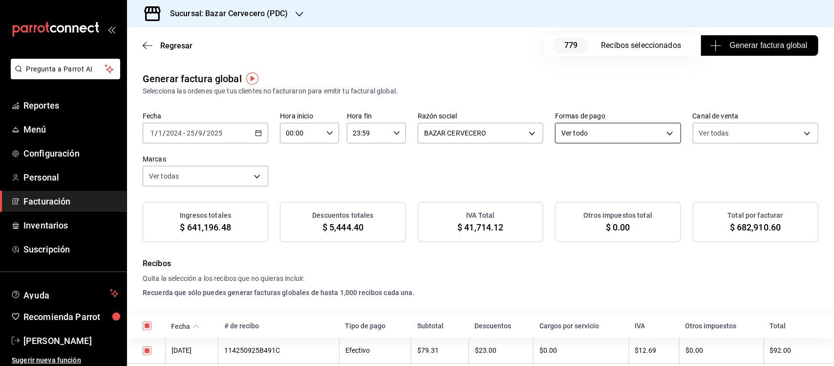
click at [633, 132] on body "Pregunta a Parrot AI Reportes Menú Configuración Personal Facturación Inventari…" at bounding box center [417, 183] width 834 height 366
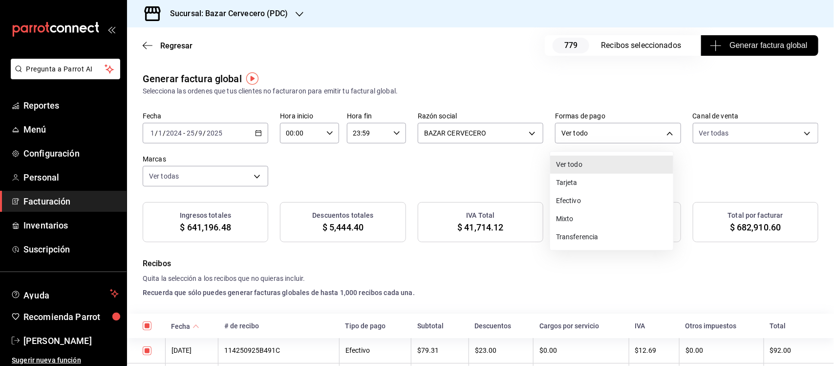
click at [615, 217] on li "Mixto" at bounding box center [611, 219] width 123 height 18
